Goal: Check status: Check status

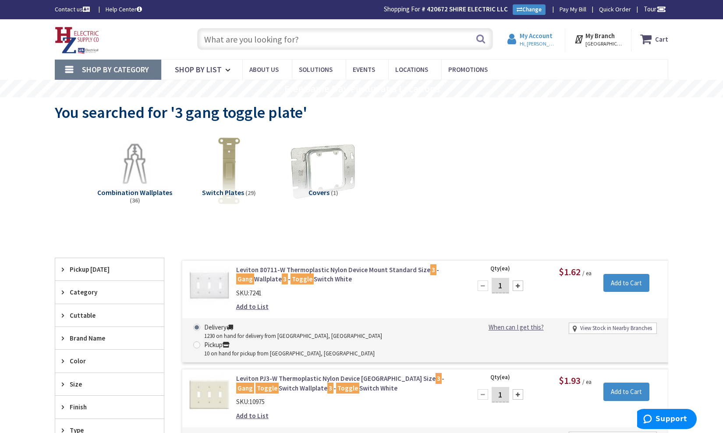
click at [540, 35] on strong "My Account" at bounding box center [535, 36] width 33 height 8
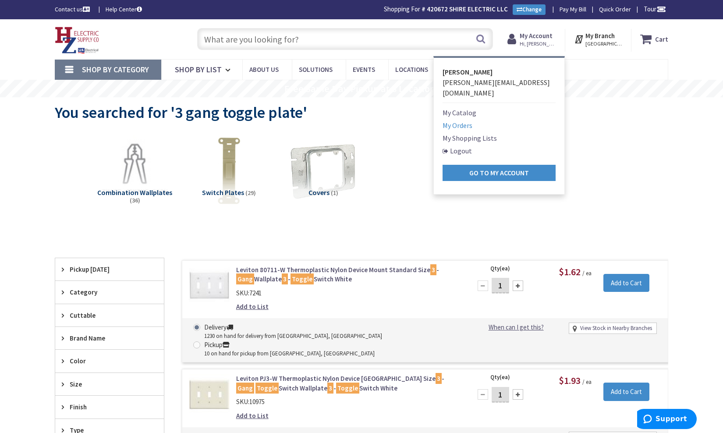
click at [471, 120] on link "My Orders" at bounding box center [457, 125] width 30 height 11
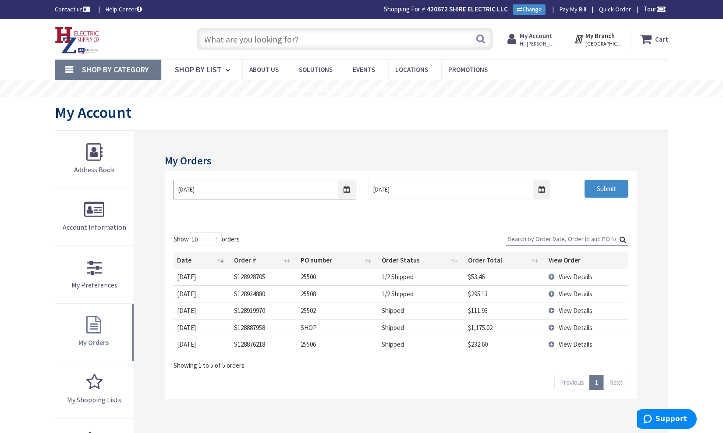
click at [189, 189] on input "9/29/2025" at bounding box center [264, 190] width 182 height 20
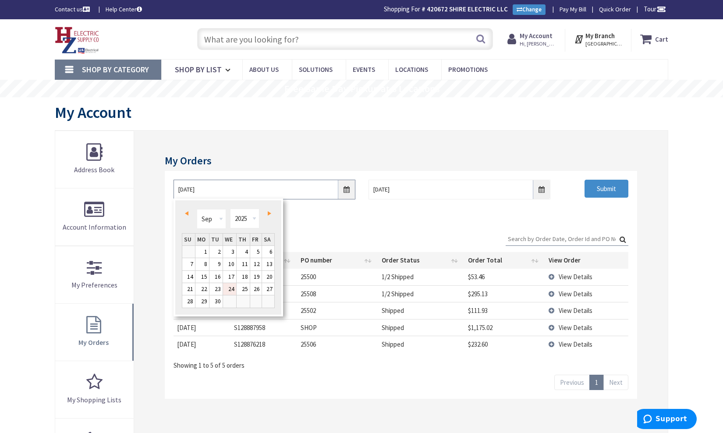
type input "9/24/2025"
click at [443, 192] on input "10/6/2025" at bounding box center [459, 190] width 182 height 20
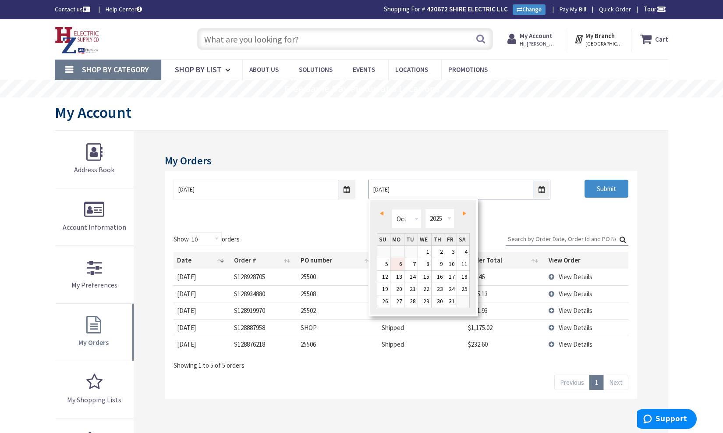
click at [384, 187] on input "10/6/2025" at bounding box center [459, 190] width 182 height 20
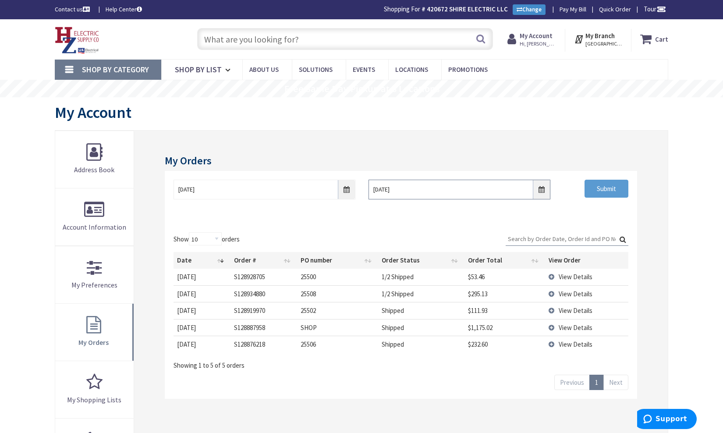
type input "9/27/2025"
click at [612, 186] on input "Submit" at bounding box center [606, 189] width 44 height 18
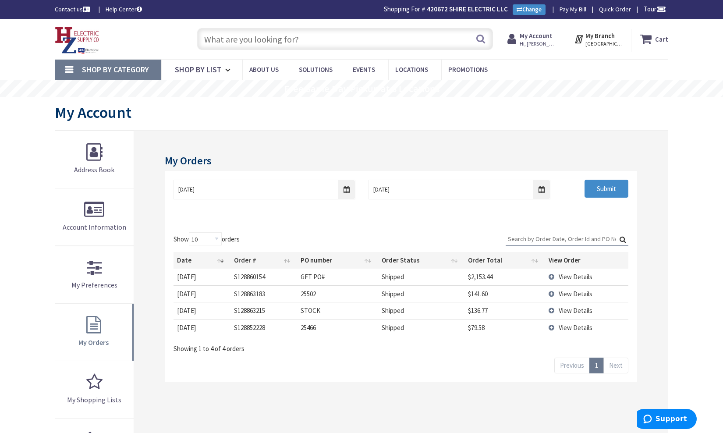
click at [575, 308] on span "View Details" at bounding box center [575, 310] width 34 height 8
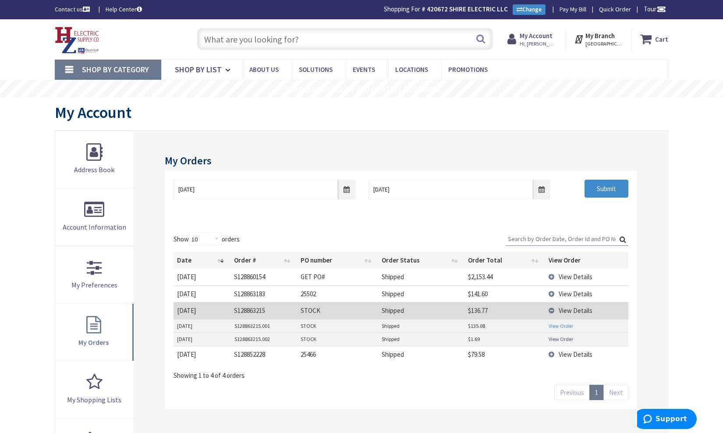
click at [563, 323] on link "View Order" at bounding box center [560, 325] width 25 height 7
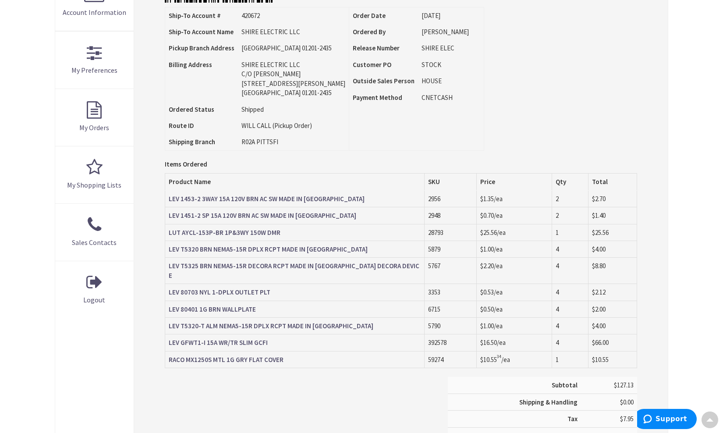
scroll to position [215, 0]
drag, startPoint x: 482, startPoint y: 327, endPoint x: 512, endPoint y: 327, distance: 30.2
click at [512, 334] on td "$16.50 /ea" at bounding box center [513, 342] width 75 height 17
drag, startPoint x: 481, startPoint y: 344, endPoint x: 506, endPoint y: 342, distance: 25.0
click at [506, 350] on td "$10.55 34 /ea" at bounding box center [513, 358] width 75 height 17
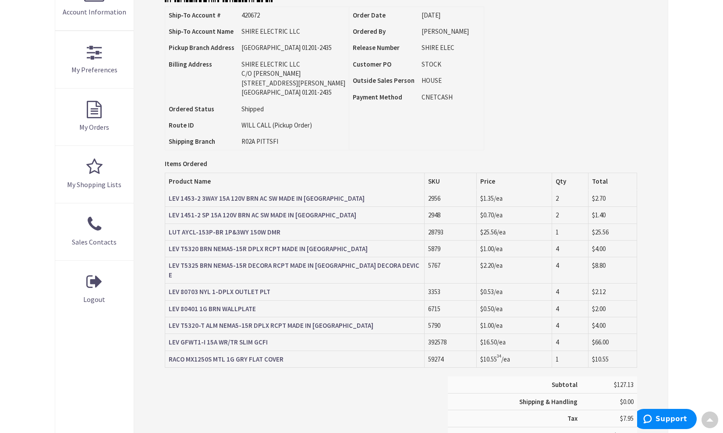
drag, startPoint x: 502, startPoint y: 326, endPoint x: 482, endPoint y: 350, distance: 31.7
click at [482, 350] on tbody "LEV 1453-2 3WAY 15A 120V BRN AC SW MADE IN USA 2956 $1.35 /ea 2 $2.70 2948 $0.7…" at bounding box center [401, 278] width 472 height 177
click at [487, 355] on span "$10.55 34" at bounding box center [490, 359] width 21 height 8
